Goal: Transaction & Acquisition: Purchase product/service

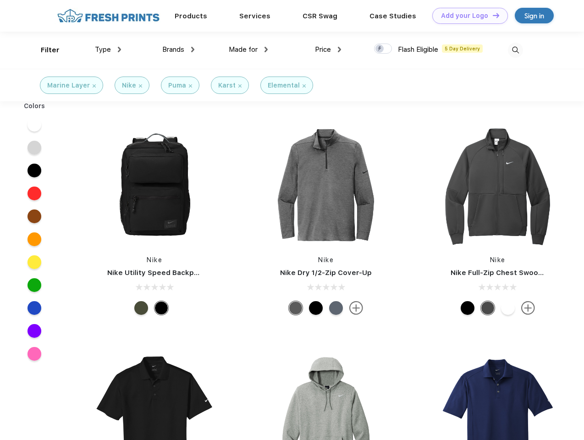
scroll to position [0, 0]
click at [466, 16] on link "Add your Logo Design Tool" at bounding box center [470, 16] width 76 height 16
click at [0, 0] on div "Design Tool" at bounding box center [0, 0] width 0 height 0
click at [491, 15] on link "Add your Logo Design Tool" at bounding box center [470, 16] width 76 height 16
click at [44, 50] on div "Filter" at bounding box center [50, 50] width 19 height 11
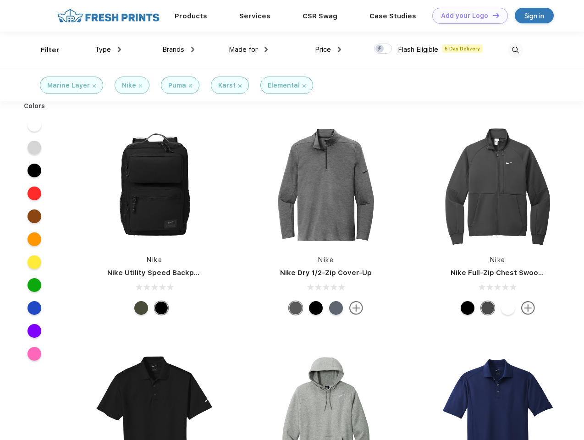
click at [108, 49] on span "Type" at bounding box center [103, 49] width 16 height 8
click at [178, 49] on span "Brands" at bounding box center [173, 49] width 22 height 8
click at [248, 49] on span "Made for" at bounding box center [243, 49] width 29 height 8
click at [328, 49] on span "Price" at bounding box center [323, 49] width 16 height 8
click at [383, 49] on div at bounding box center [383, 49] width 18 height 10
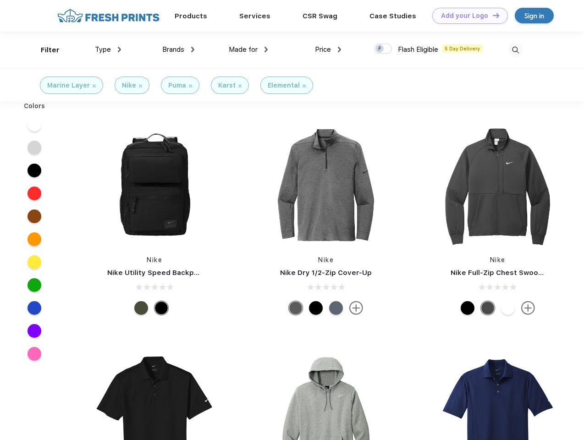
click at [380, 49] on input "checkbox" at bounding box center [377, 46] width 6 height 6
click at [515, 50] on img at bounding box center [514, 50] width 15 height 15
